Goal: Information Seeking & Learning: Learn about a topic

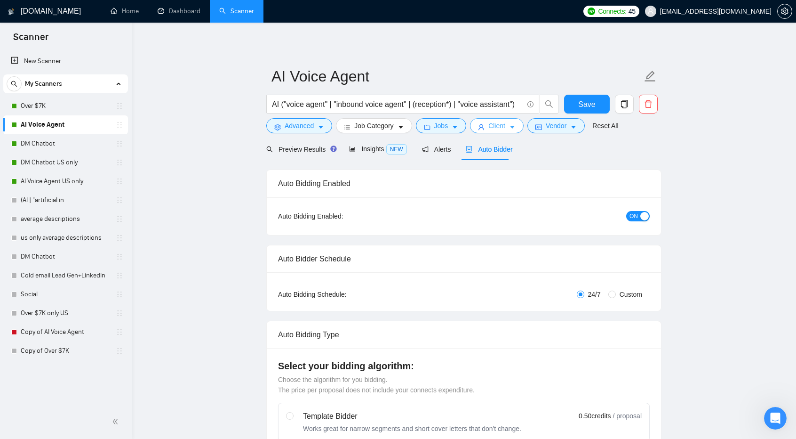
click at [488, 130] on span "Client" at bounding box center [496, 125] width 17 height 10
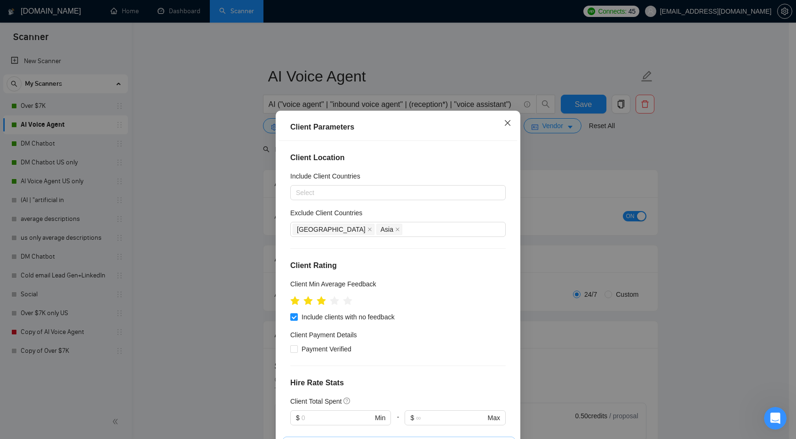
click at [506, 124] on icon "close" at bounding box center [508, 123] width 8 height 8
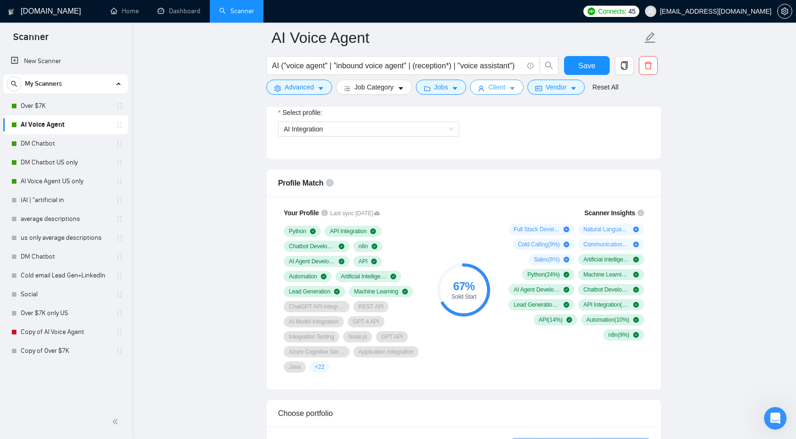
scroll to position [552, 0]
click at [69, 200] on link "(AI | "artificial in" at bounding box center [65, 200] width 89 height 19
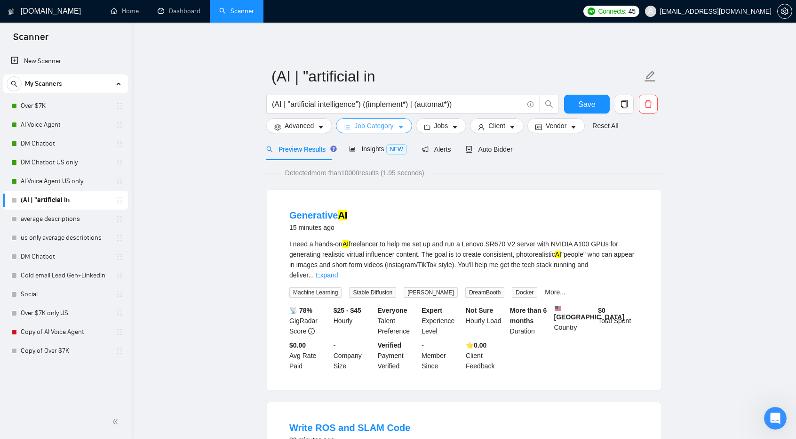
click at [389, 125] on span "Job Category" at bounding box center [373, 125] width 39 height 10
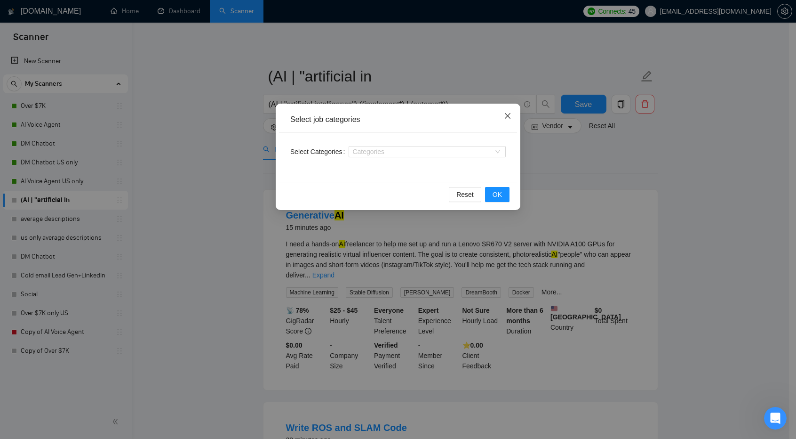
click at [509, 115] on icon "close" at bounding box center [508, 116] width 6 height 6
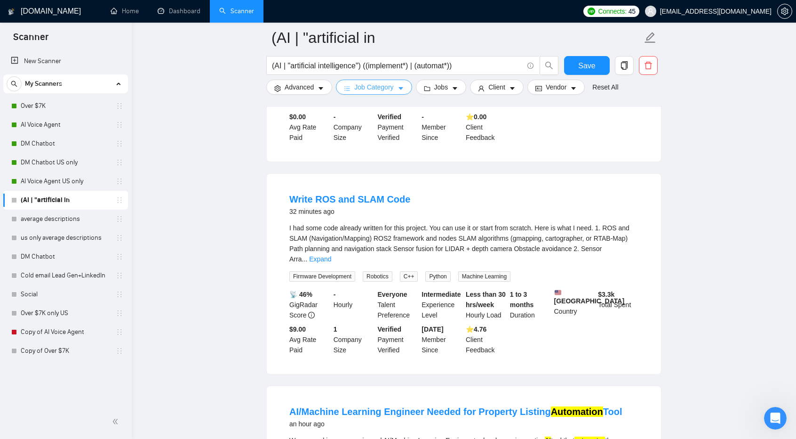
scroll to position [235, 0]
click at [331, 256] on link "Expand" at bounding box center [320, 260] width 22 height 8
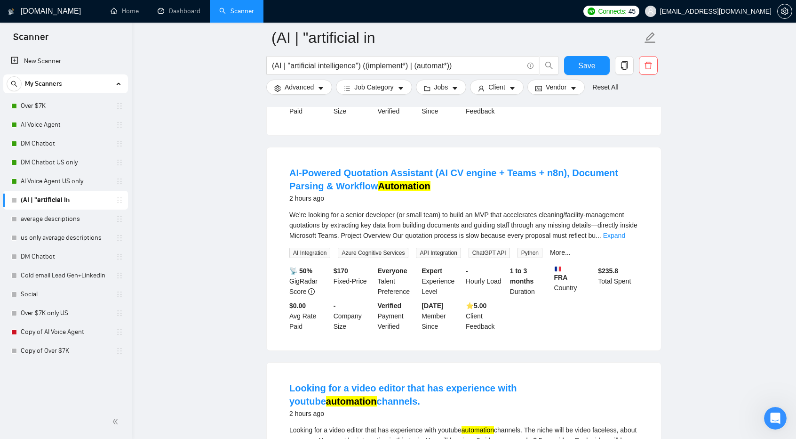
scroll to position [1267, 0]
click at [450, 66] on input "(AI | "artificial intelligence") ((implement*) | (automat*))" at bounding box center [397, 66] width 251 height 12
type input "(AI | "artificial intelligence") ((implement*) | (automat*) )"
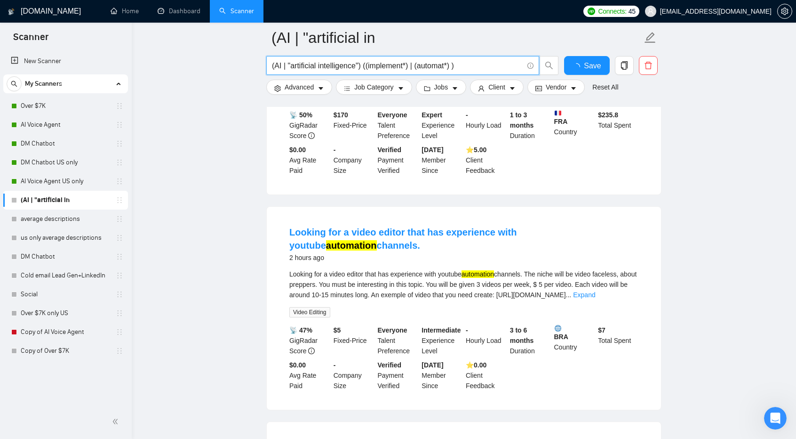
click at [478, 64] on input "(AI | "artificial intelligence") ((implement*) | (automat*) )" at bounding box center [397, 66] width 251 height 12
type input "(AI | "artificial intelligence") ((implement*) | (automat*) | Agent)"
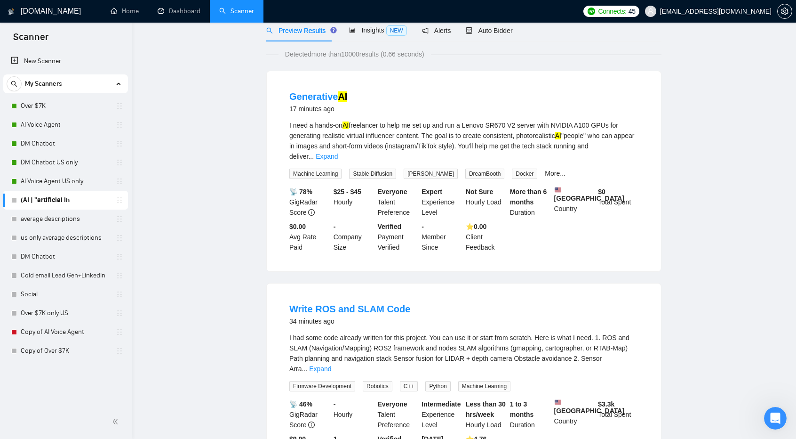
scroll to position [0, 0]
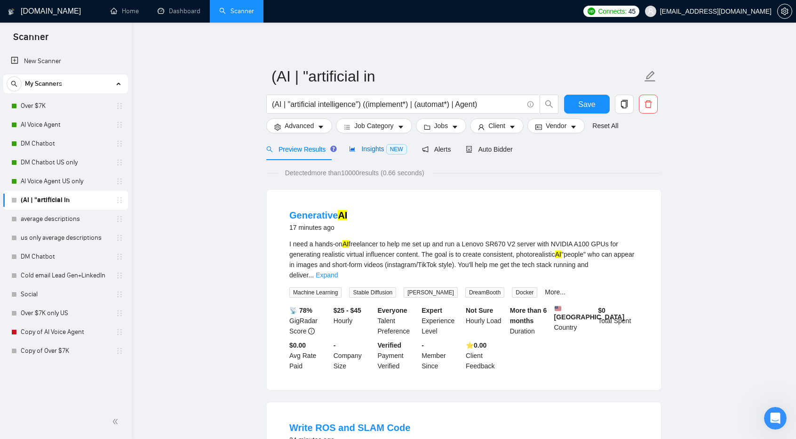
click at [359, 148] on span "Insights NEW" at bounding box center [377, 149] width 57 height 8
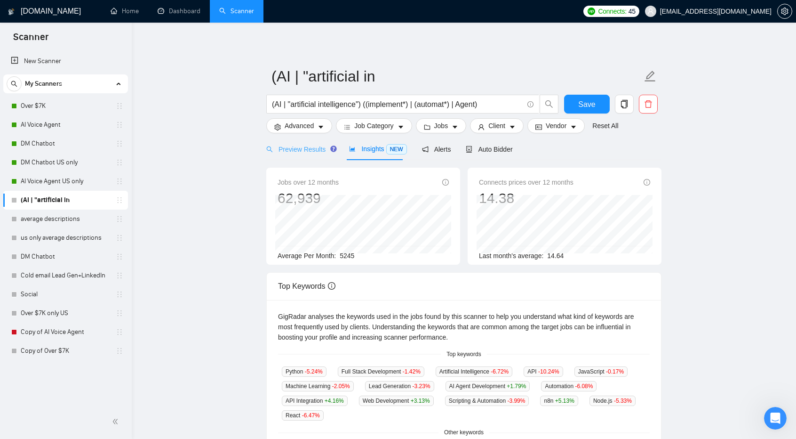
click at [302, 143] on div "Preview Results" at bounding box center [300, 149] width 68 height 22
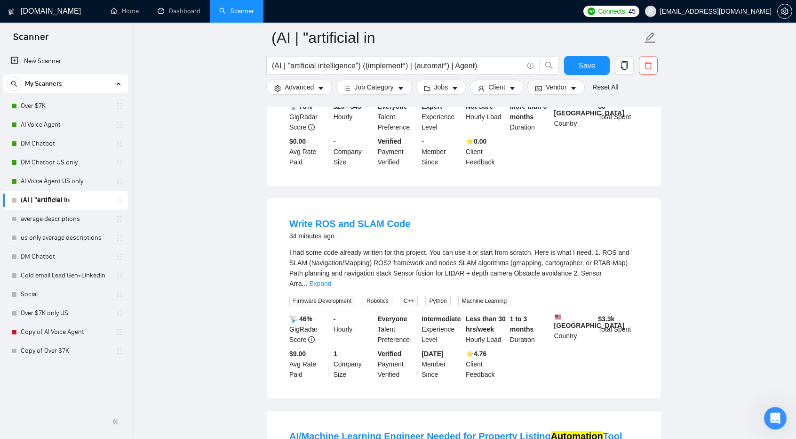
scroll to position [212, 0]
click at [443, 349] on b "[DATE]" at bounding box center [433, 353] width 22 height 8
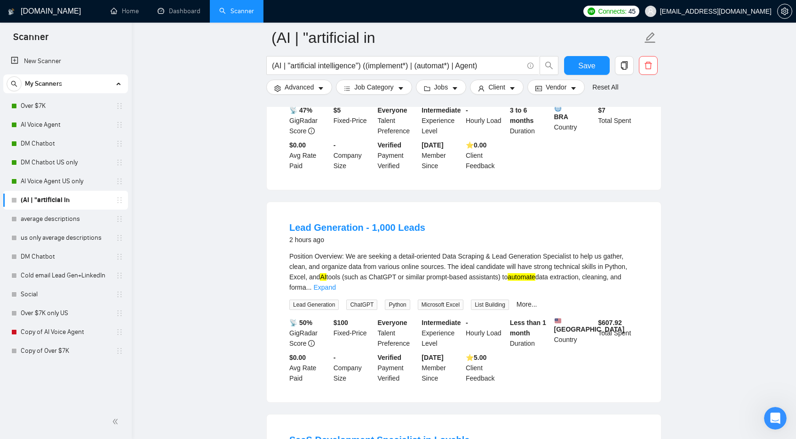
scroll to position [1487, 0]
click at [463, 317] on div "Intermediate Experience Level" at bounding box center [442, 332] width 44 height 31
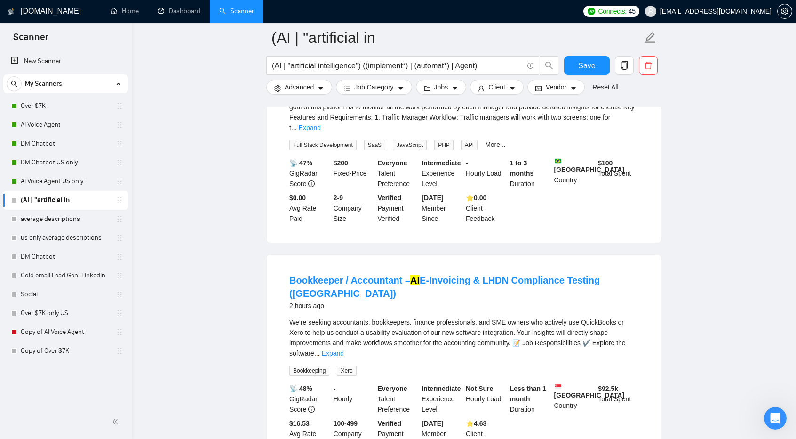
scroll to position [1913, 0]
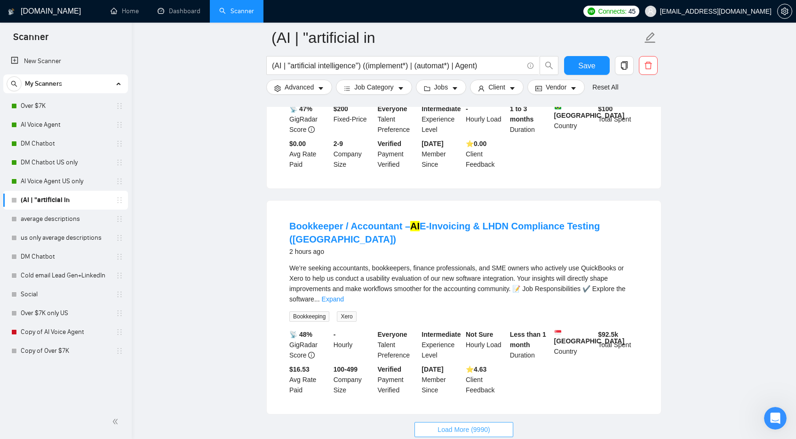
click at [462, 424] on span "Load More (9990)" at bounding box center [464, 429] width 52 height 10
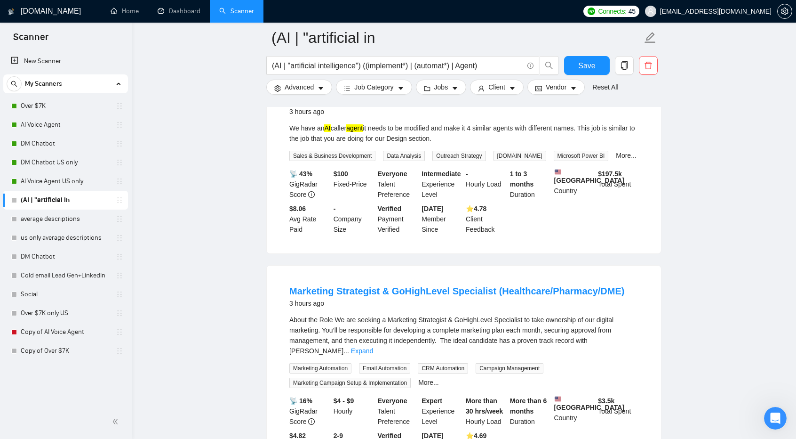
scroll to position [4012, 0]
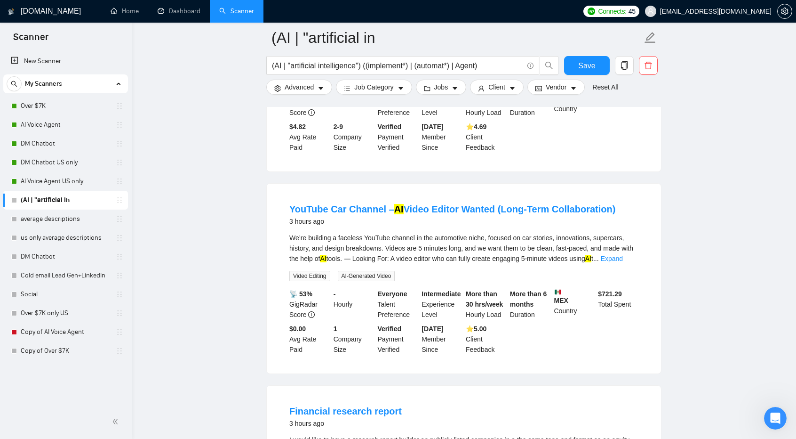
scroll to position [4399, 0]
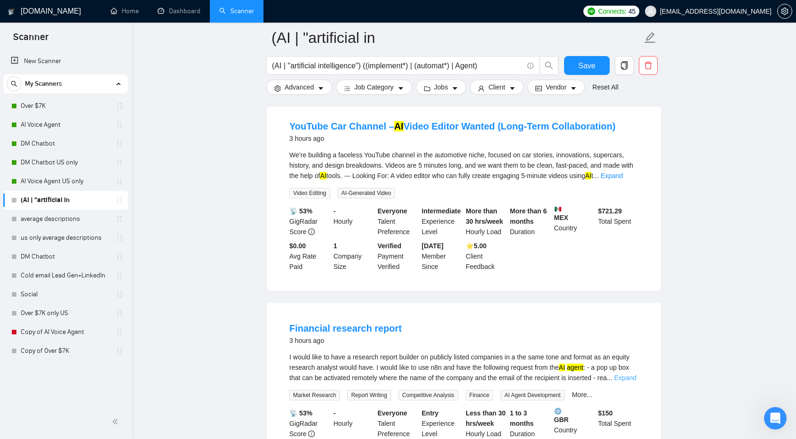
click at [618, 374] on link "Expand" at bounding box center [625, 378] width 22 height 8
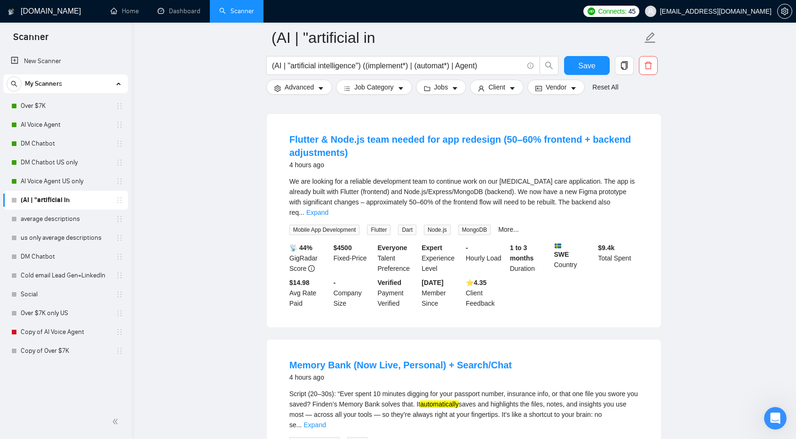
scroll to position [6141, 0]
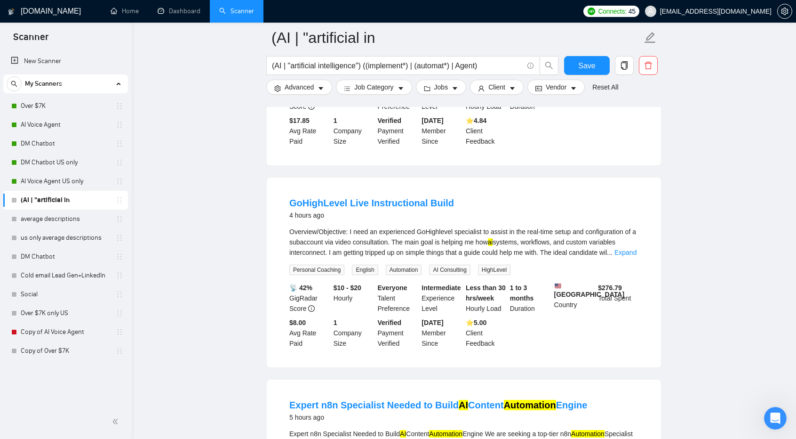
scroll to position [6733, 0]
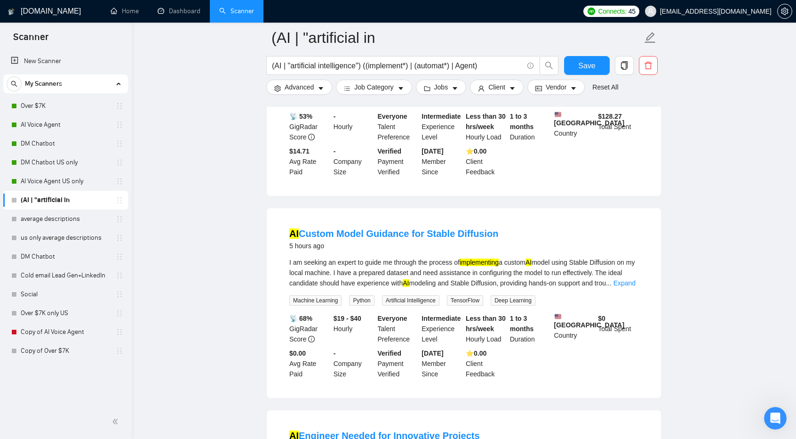
scroll to position [8365, 0]
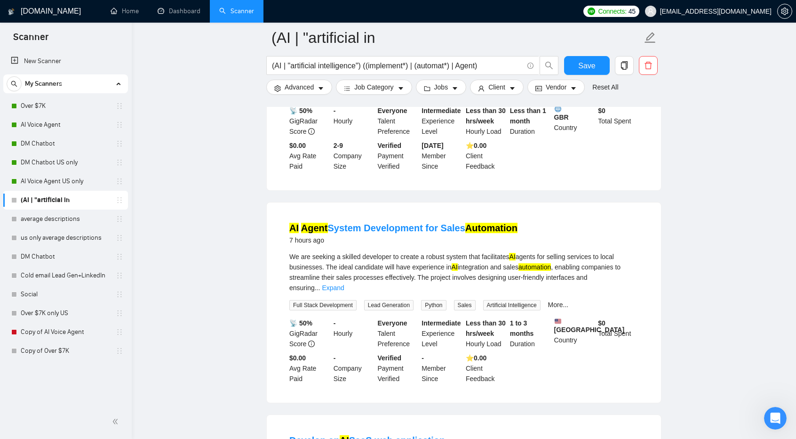
scroll to position [10480, 0]
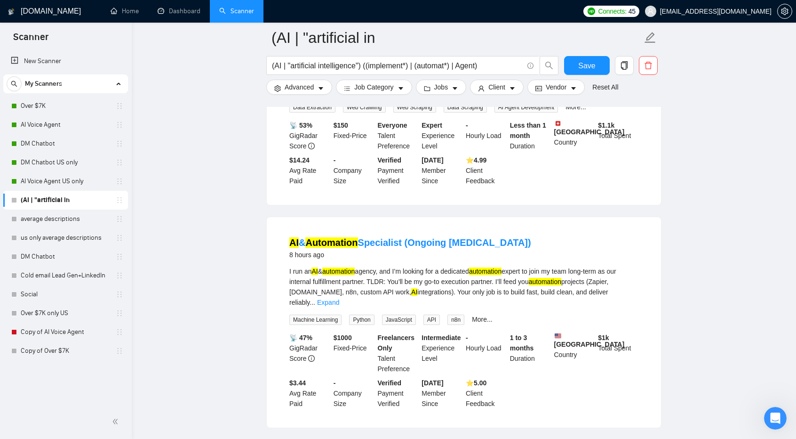
scroll to position [11947, 0]
